Goal: Find specific page/section: Find specific page/section

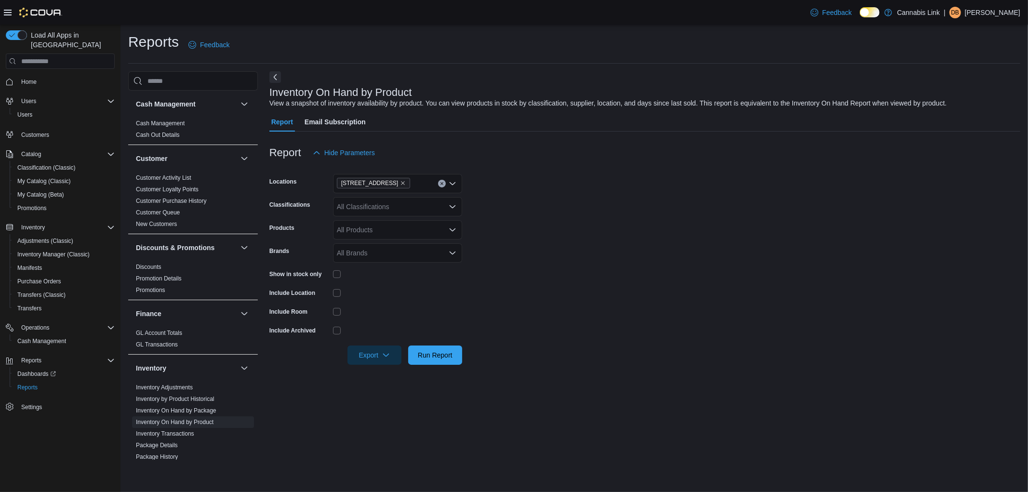
click at [49, 76] on span "Home" at bounding box center [65, 82] width 97 height 12
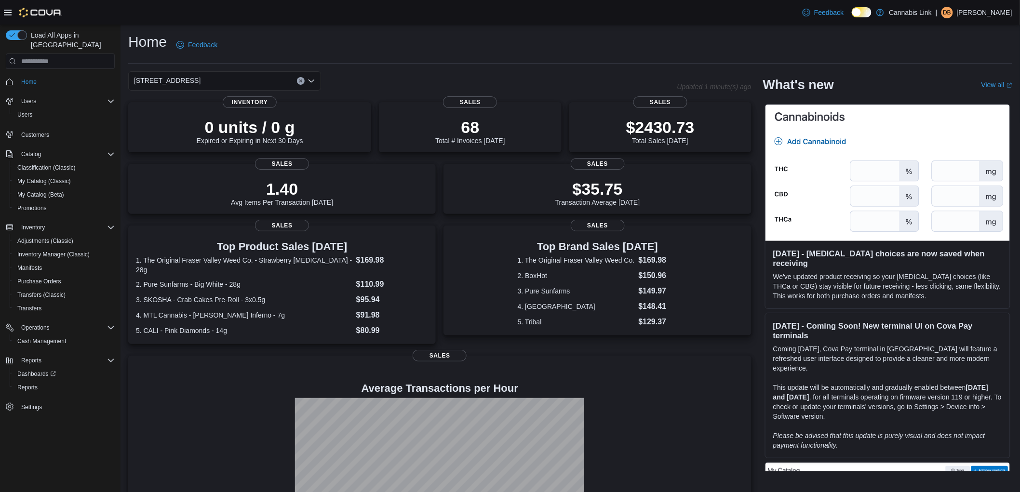
click at [227, 79] on div "[STREET_ADDRESS]" at bounding box center [224, 80] width 193 height 19
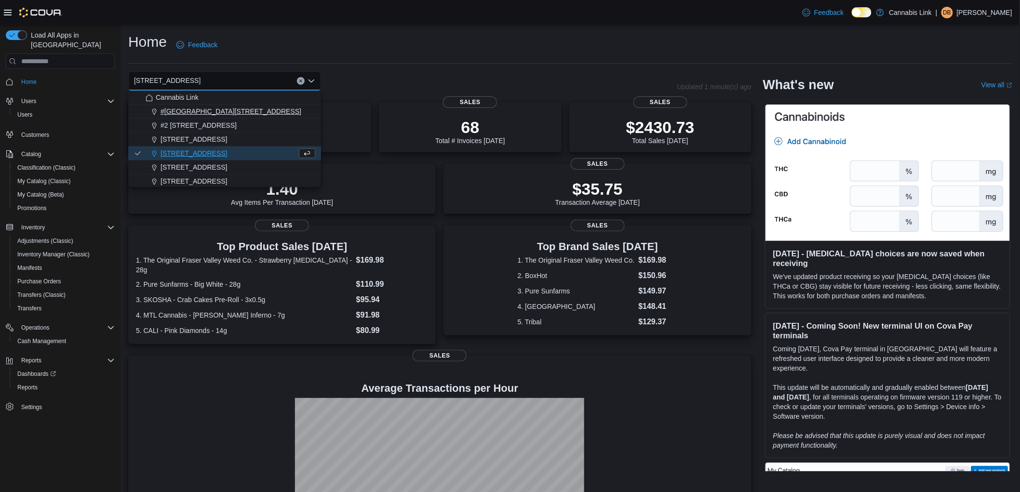
click at [232, 117] on button "#[GEOGRAPHIC_DATA][STREET_ADDRESS]" at bounding box center [224, 112] width 193 height 14
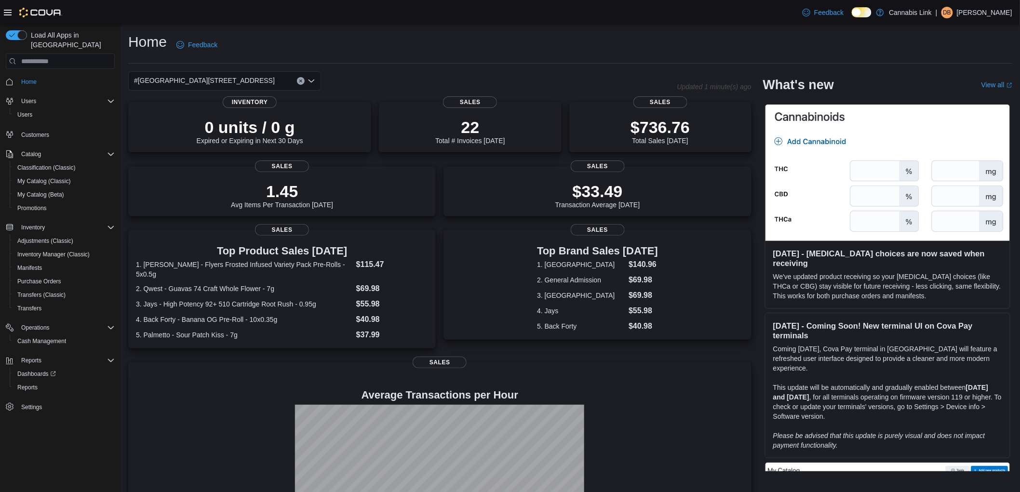
click at [256, 79] on div "#[GEOGRAPHIC_DATA][STREET_ADDRESS]" at bounding box center [224, 80] width 193 height 19
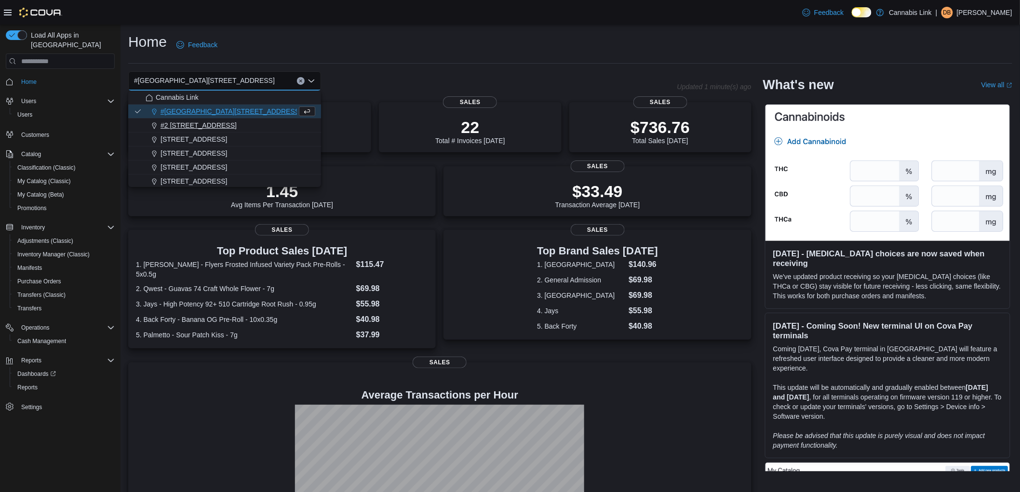
click at [264, 125] on div "#2 [STREET_ADDRESS]" at bounding box center [231, 126] width 170 height 10
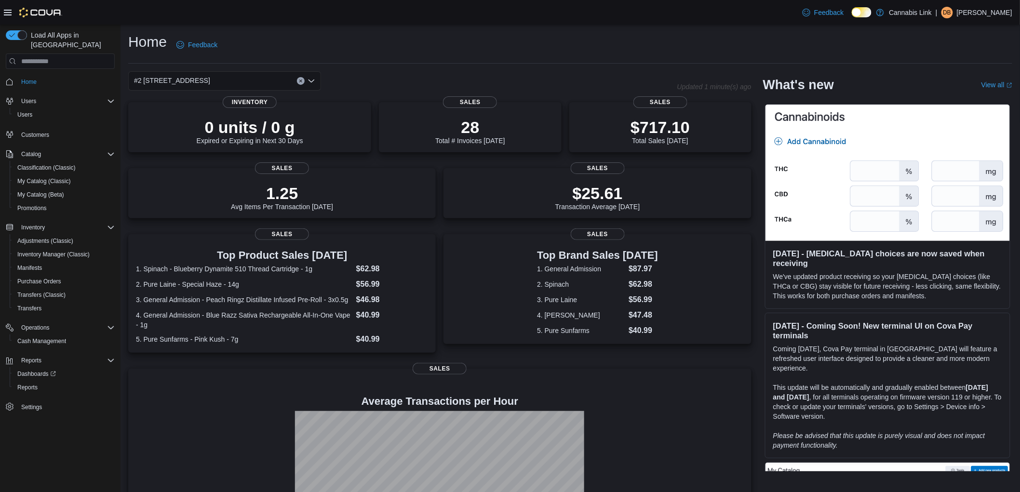
click at [268, 81] on div "#2 [STREET_ADDRESS]" at bounding box center [224, 80] width 193 height 19
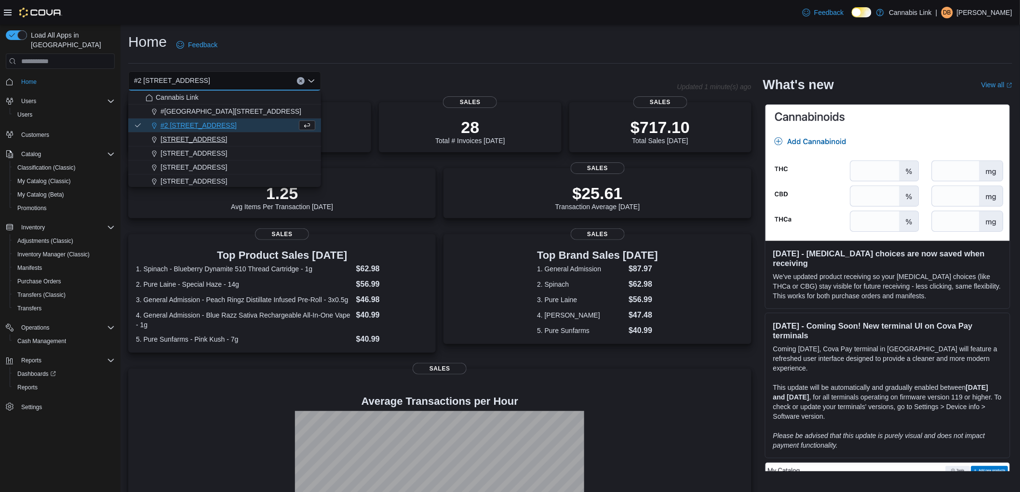
click at [244, 145] on button "[STREET_ADDRESS]" at bounding box center [224, 140] width 193 height 14
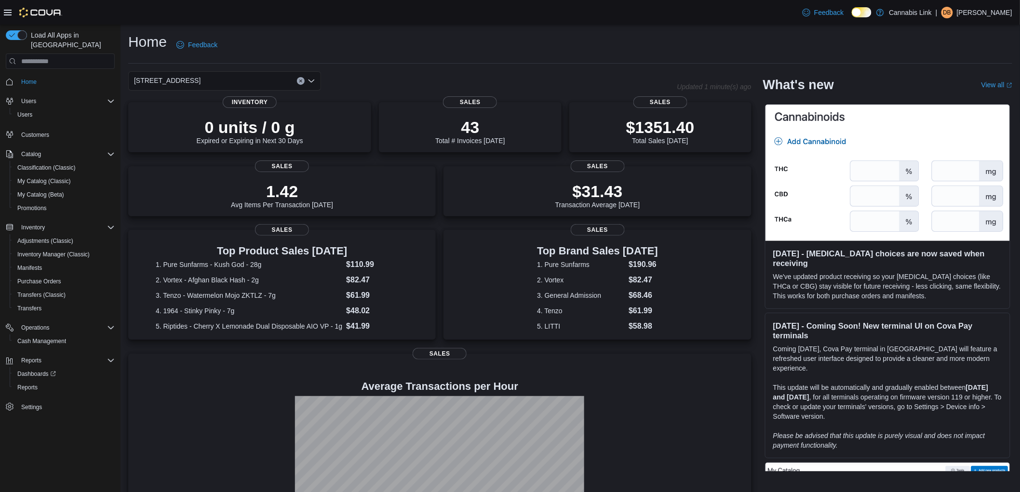
click at [205, 77] on input at bounding box center [204, 81] width 1 height 12
click at [282, 80] on div "[STREET_ADDRESS]" at bounding box center [224, 80] width 193 height 19
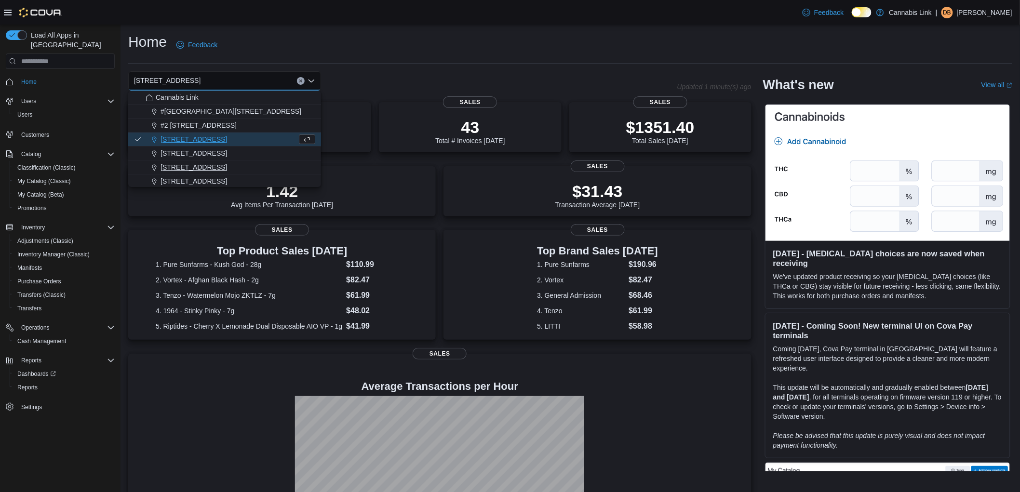
click at [296, 167] on div "[STREET_ADDRESS]" at bounding box center [231, 167] width 170 height 10
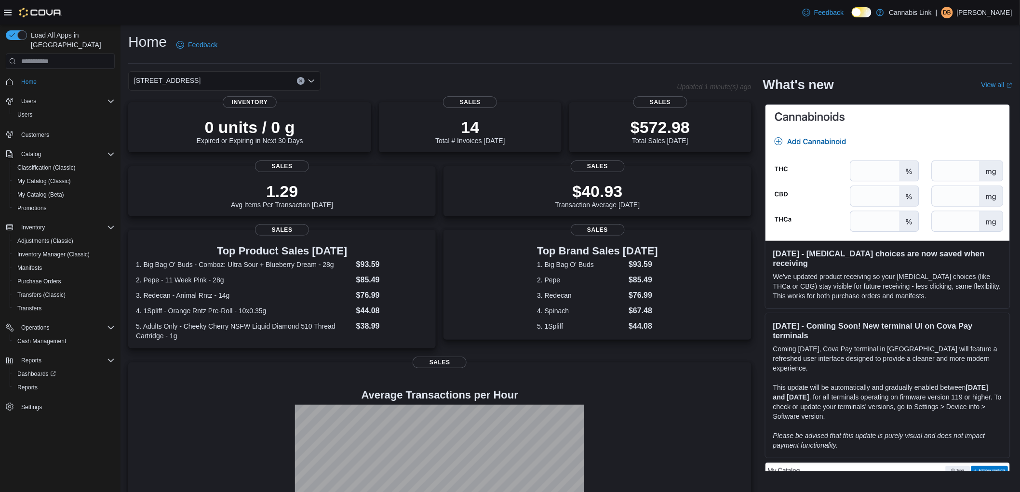
click at [280, 81] on div "[STREET_ADDRESS]" at bounding box center [224, 80] width 193 height 19
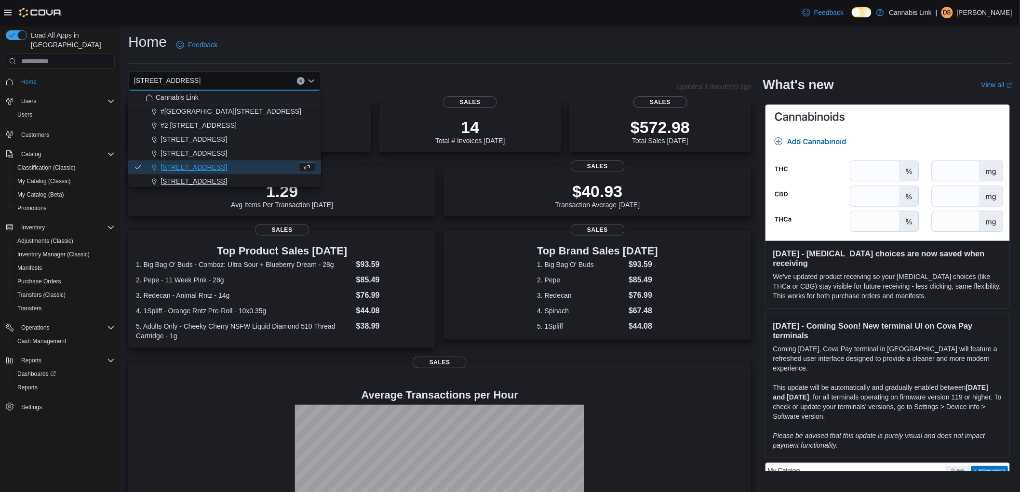
click at [258, 180] on div "[STREET_ADDRESS]" at bounding box center [231, 181] width 170 height 10
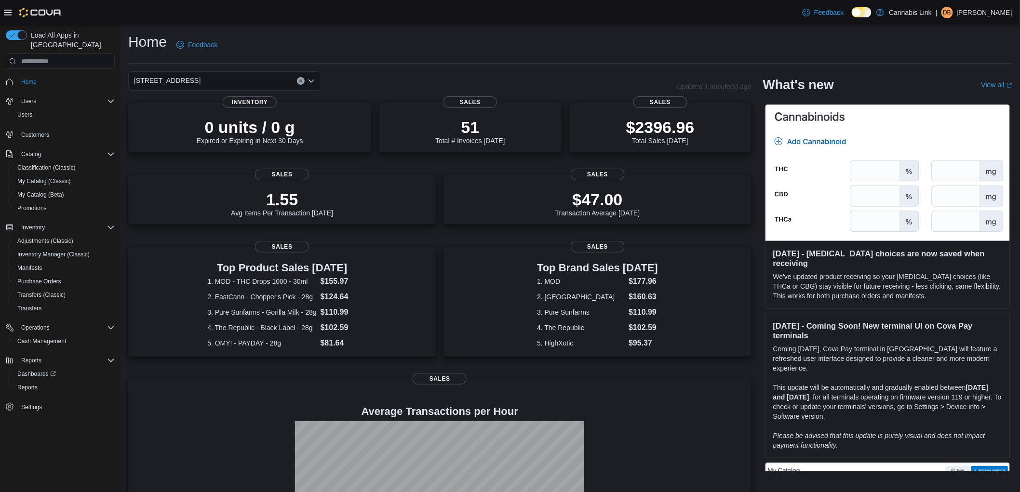
click at [280, 75] on div "[STREET_ADDRESS]" at bounding box center [224, 80] width 193 height 19
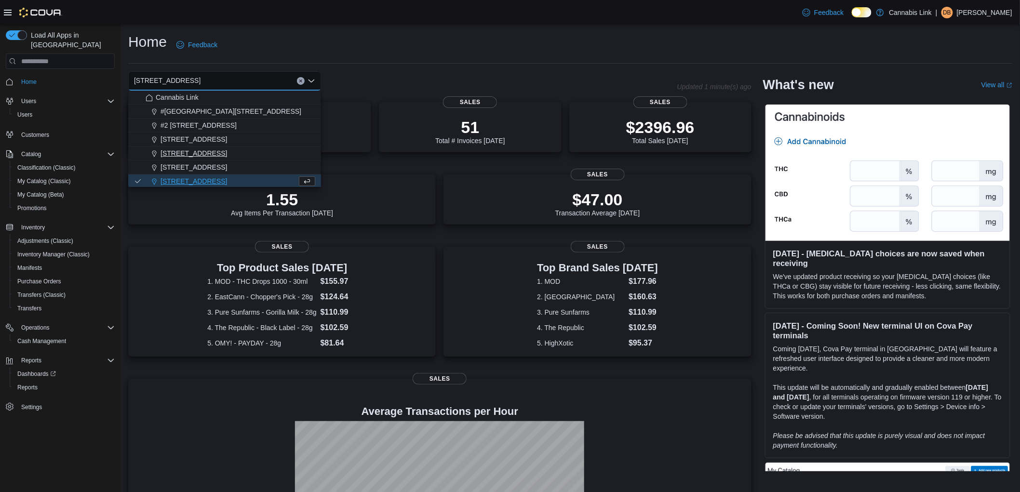
click at [253, 152] on div "[STREET_ADDRESS]" at bounding box center [231, 153] width 170 height 10
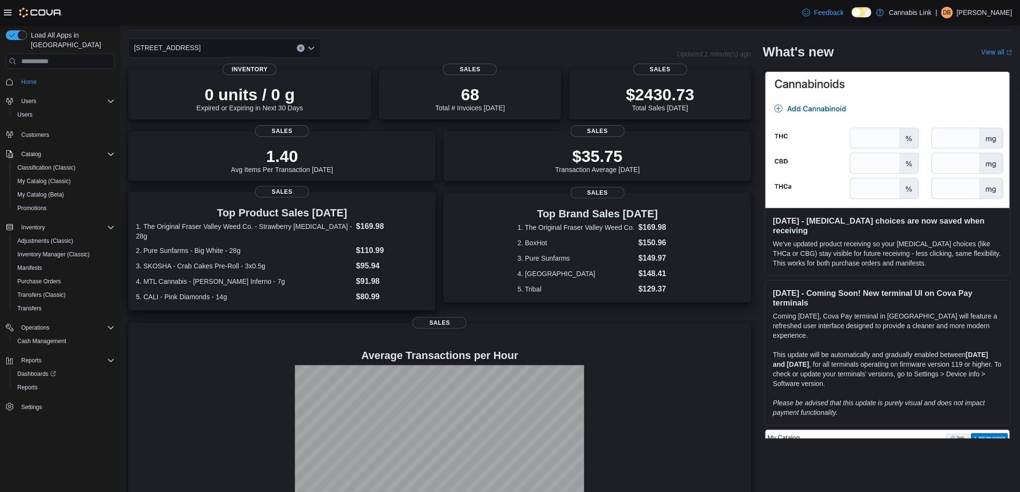
scroll to position [66, 0]
